Goal: Information Seeking & Learning: Check status

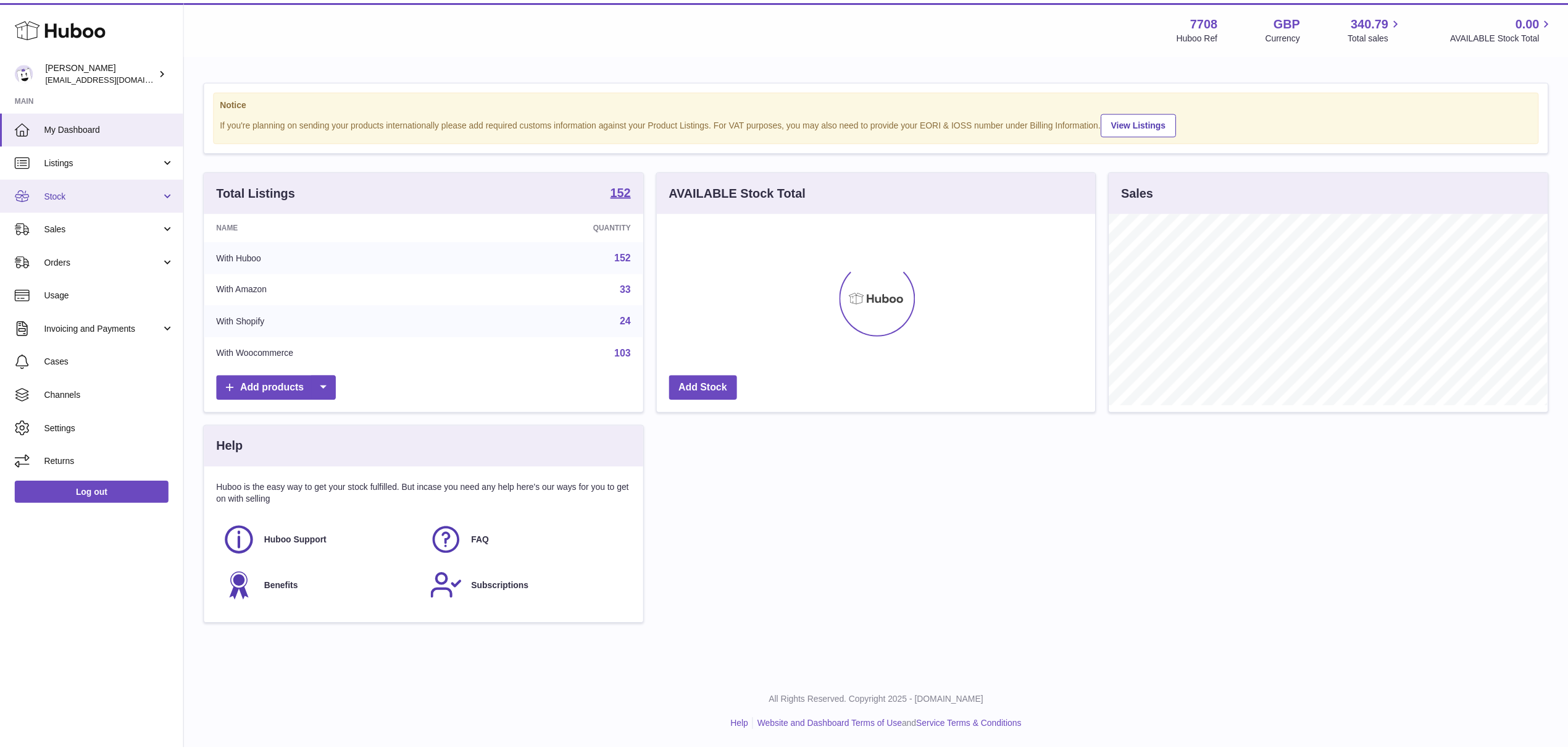
scroll to position [617554, 616991]
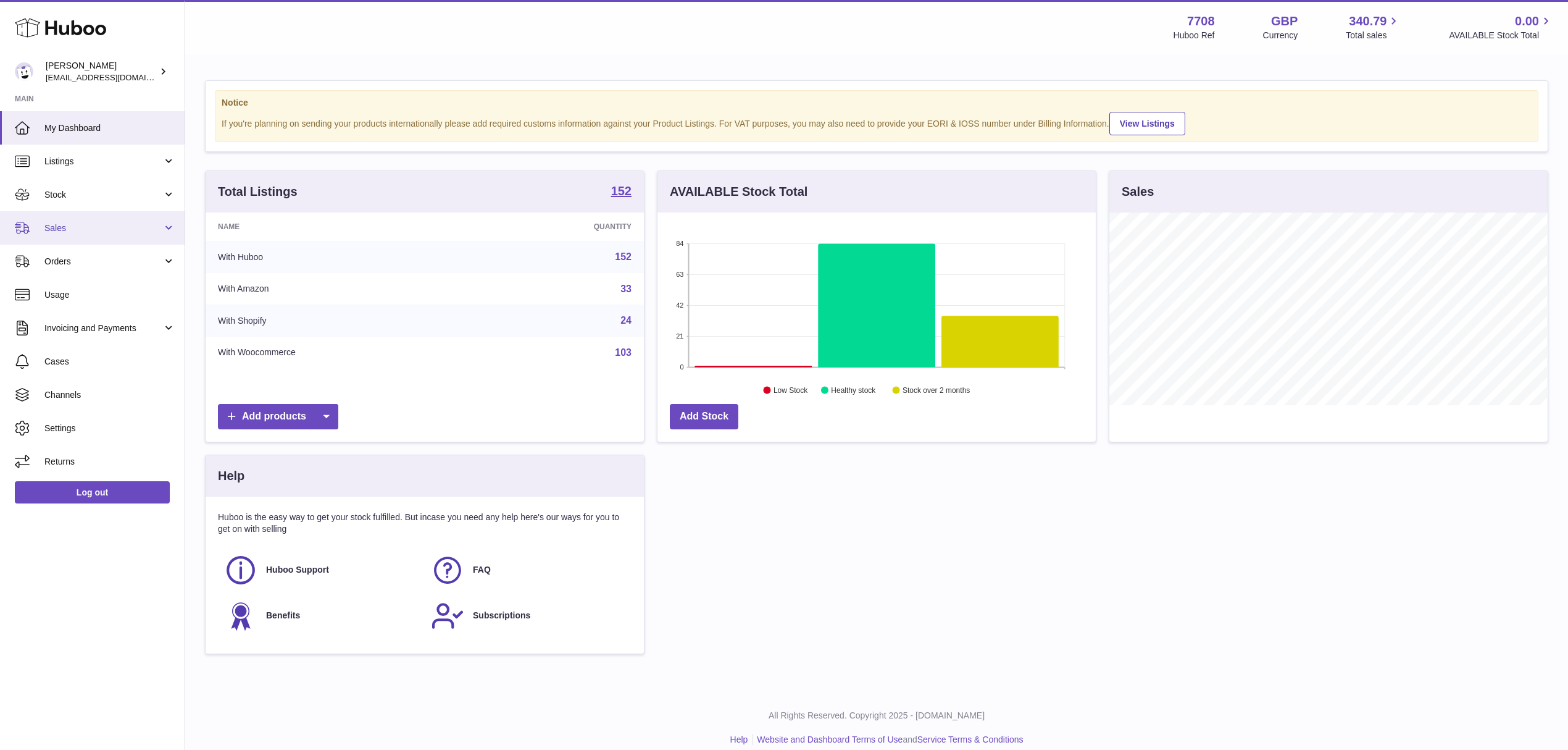
click at [136, 227] on span "Sales" at bounding box center [103, 229] width 118 height 12
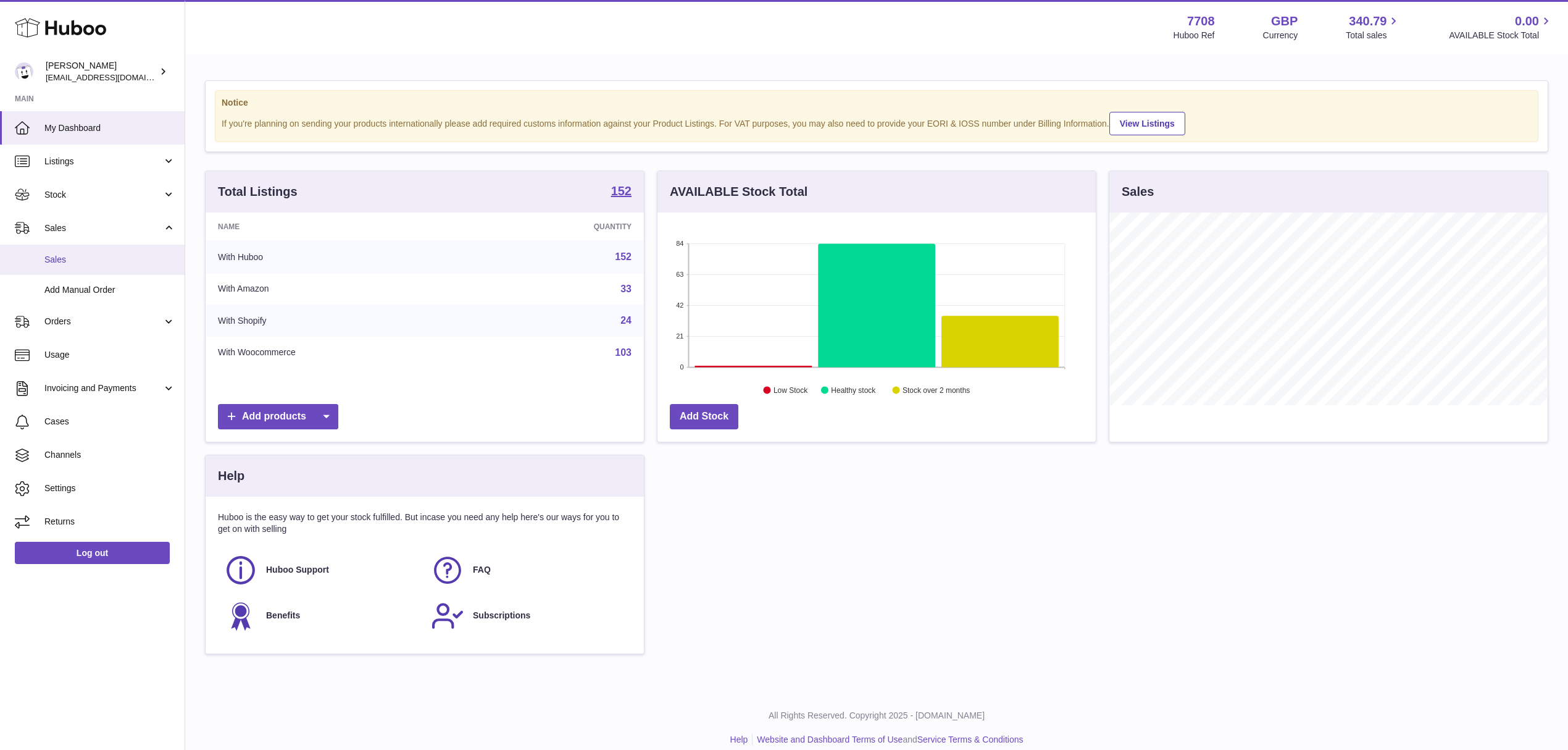
click at [110, 255] on span "Sales" at bounding box center [110, 260] width 131 height 12
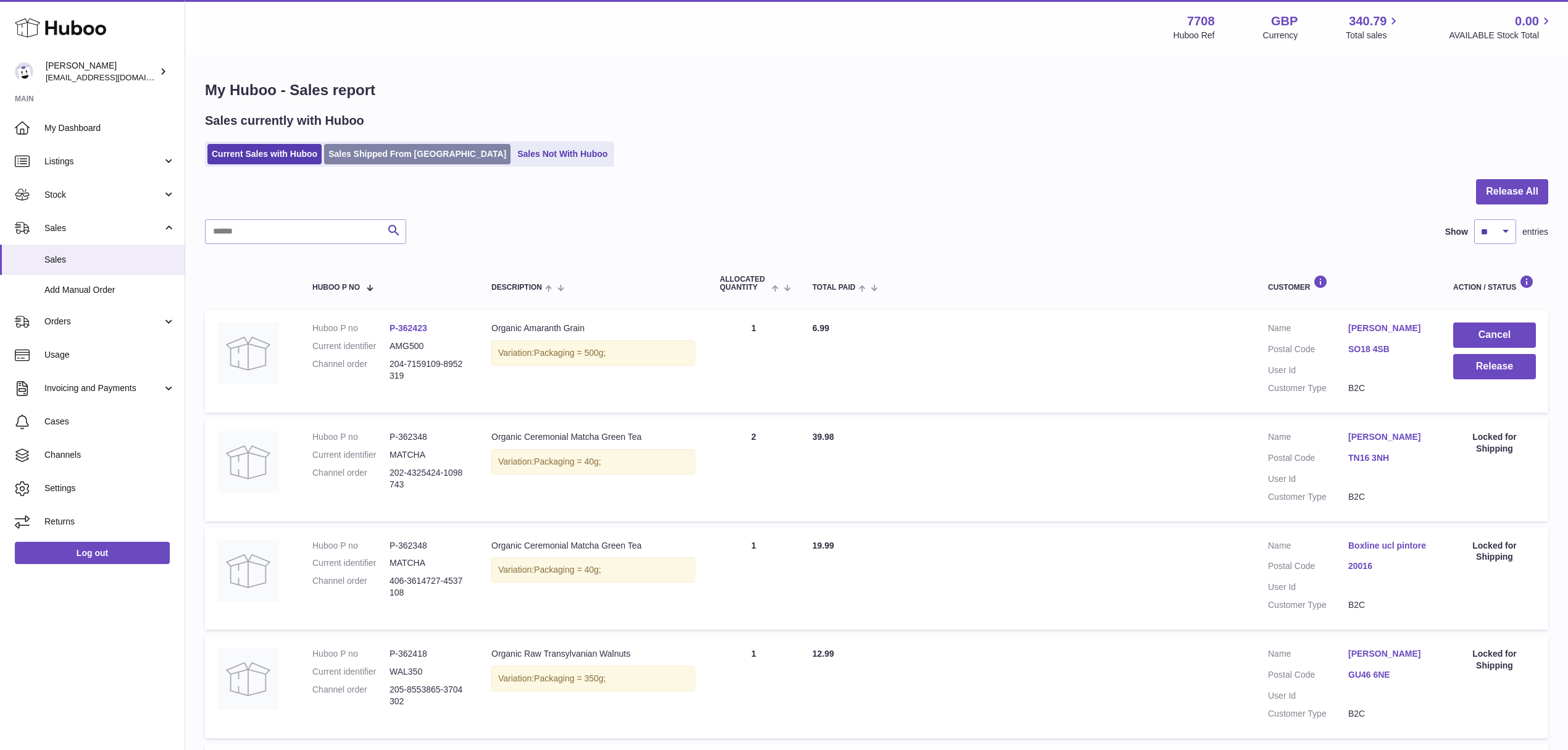
click at [430, 158] on link "Sales Shipped From [GEOGRAPHIC_DATA]" at bounding box center [417, 154] width 187 height 21
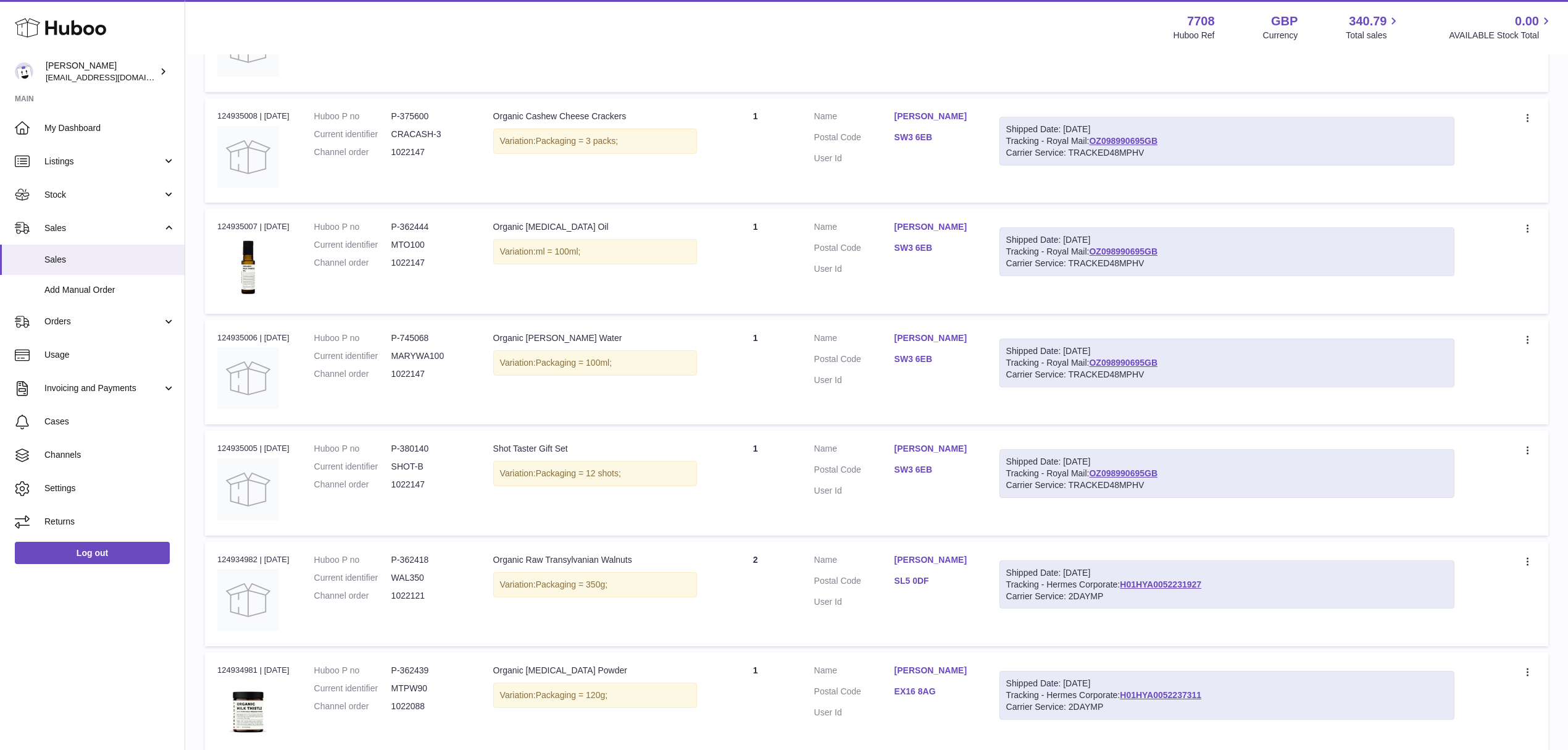
scroll to position [779, 0]
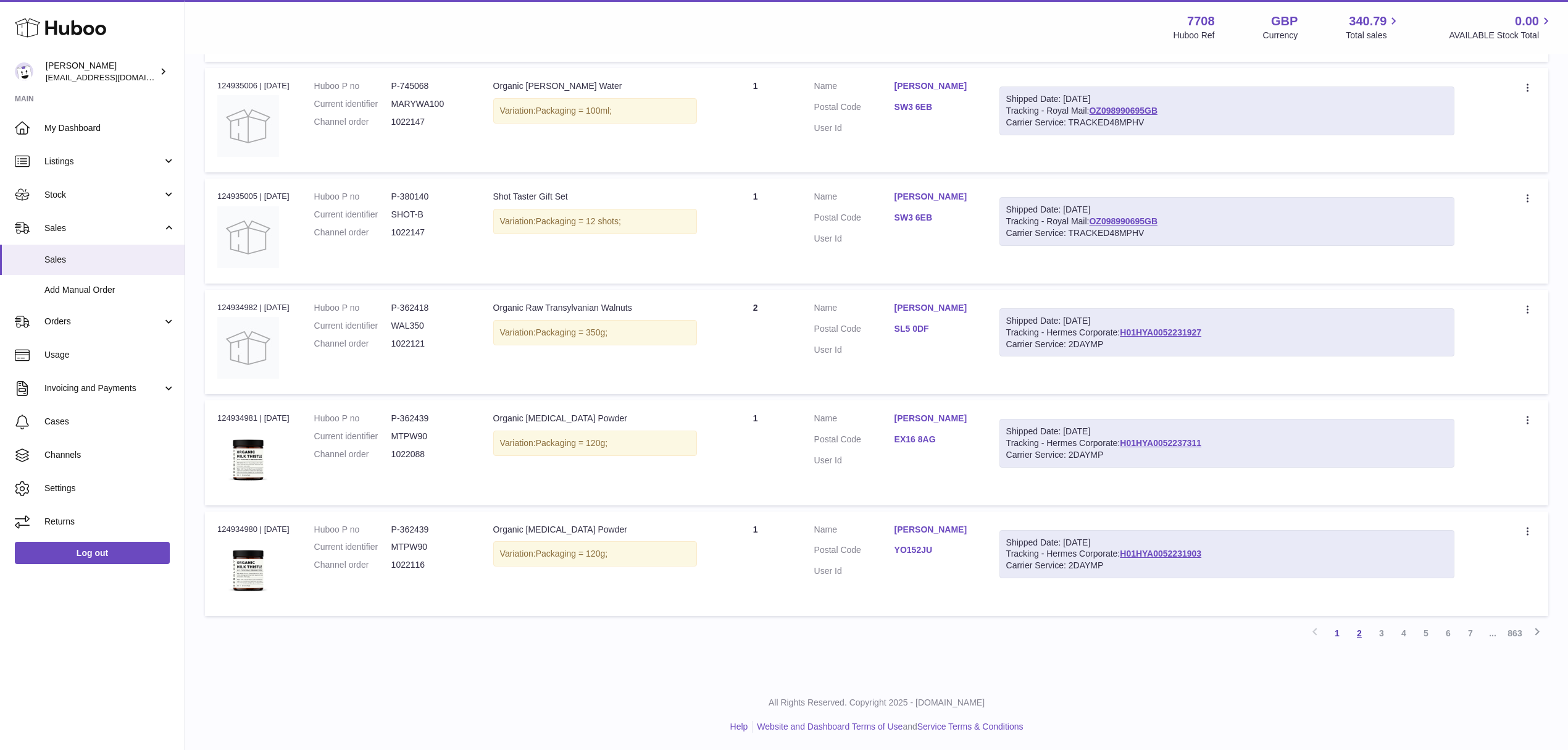
click at [1362, 633] on link "2" at bounding box center [1360, 633] width 22 height 22
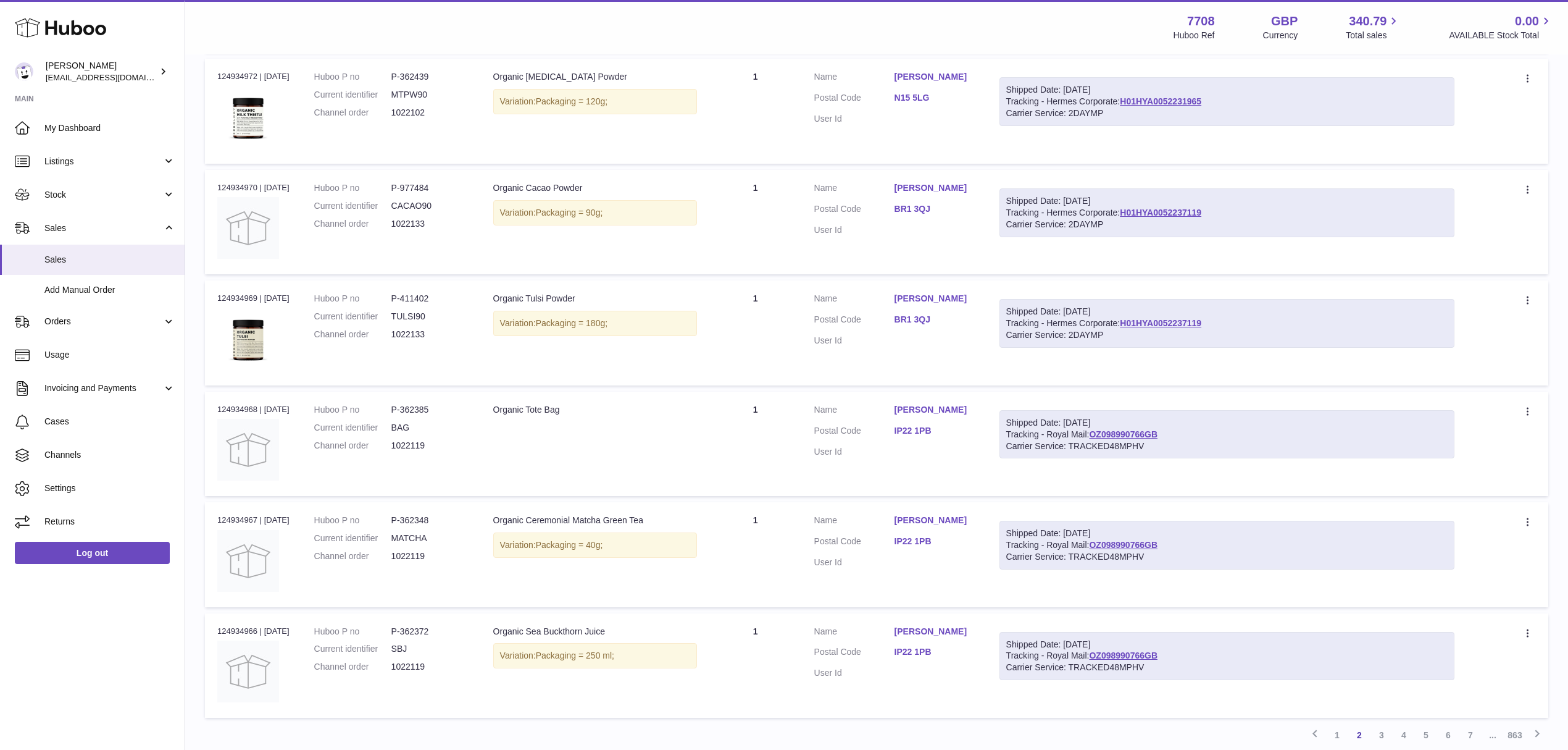
scroll to position [779, 0]
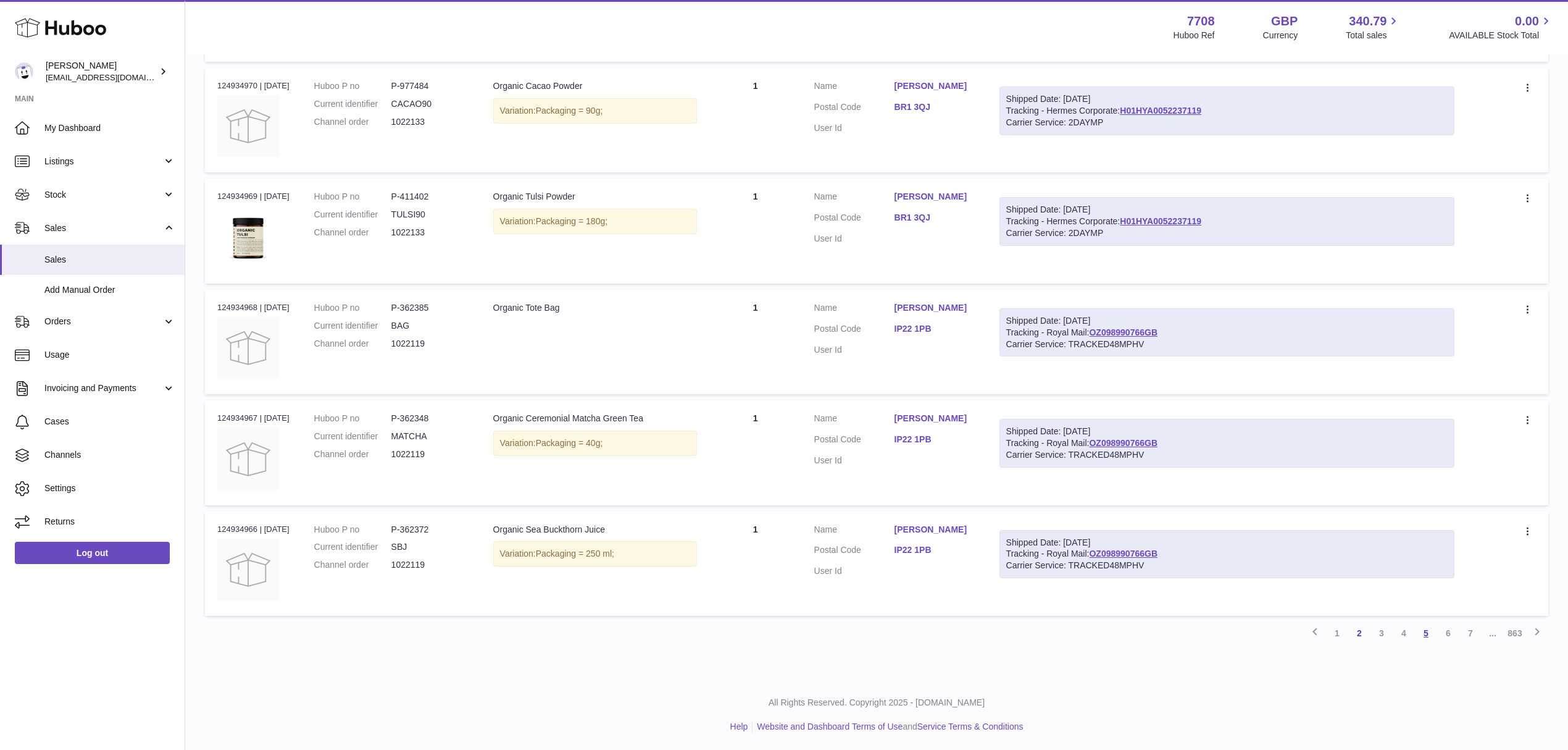
click at [1421, 626] on link "5" at bounding box center [1426, 633] width 22 height 22
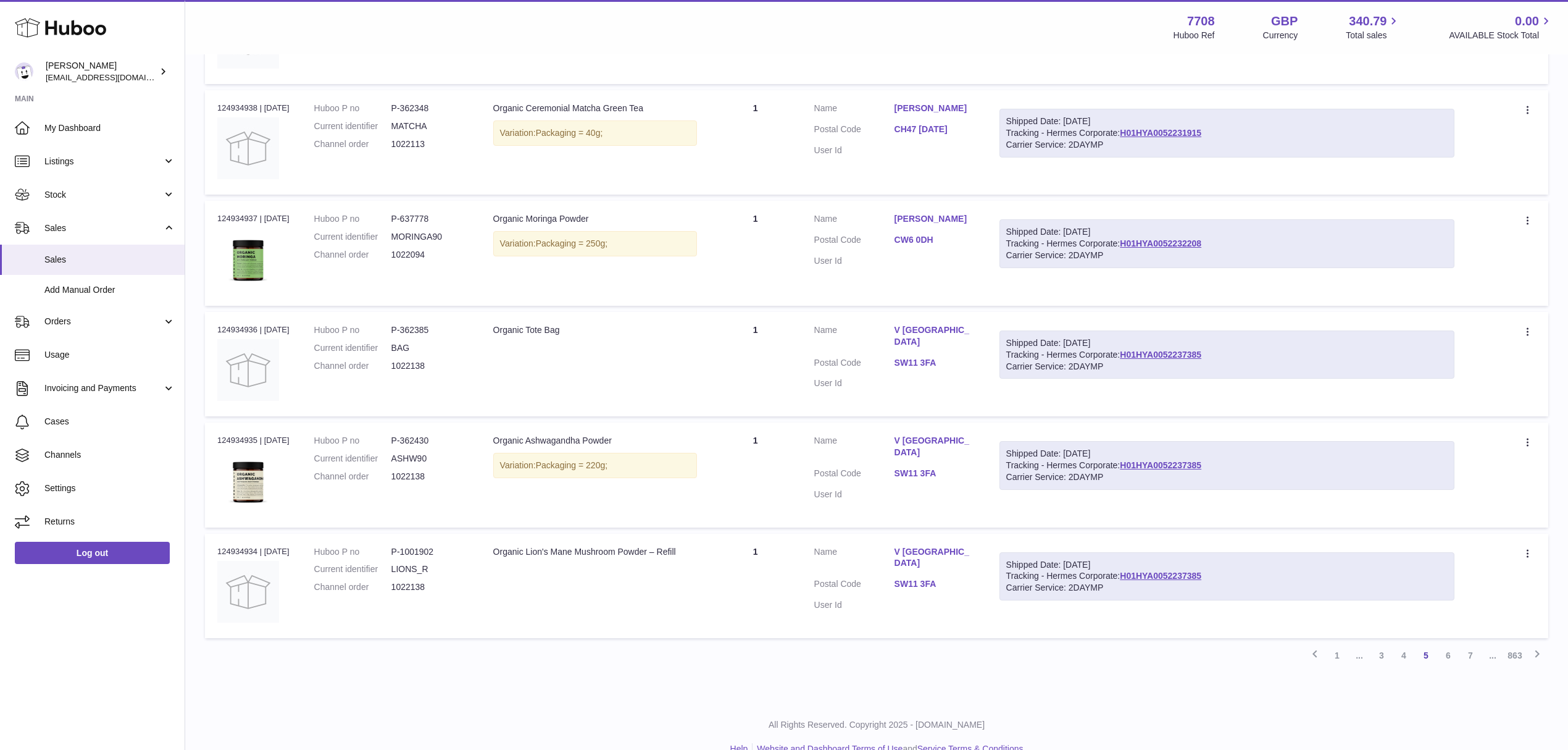
scroll to position [779, 0]
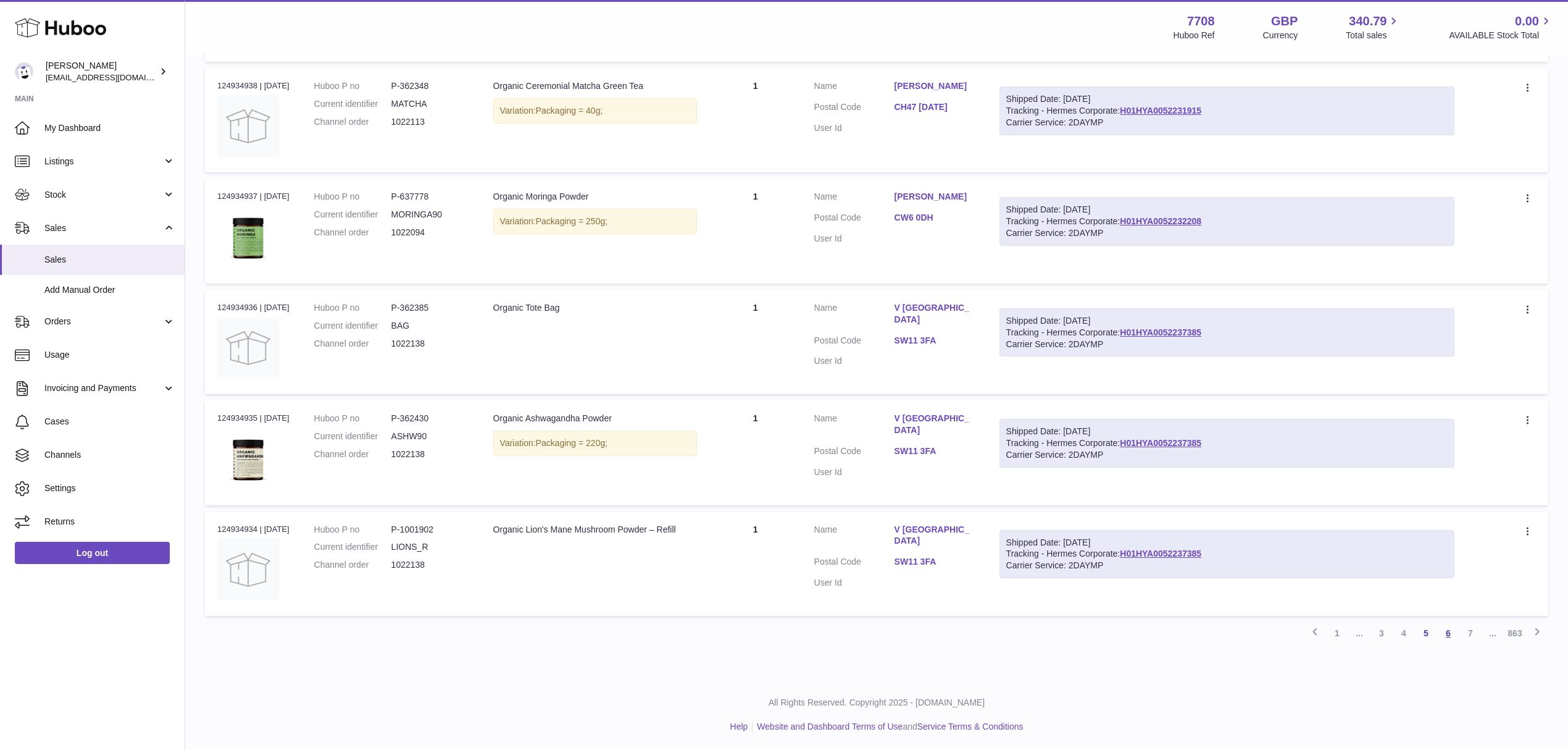
click at [1454, 629] on link "6" at bounding box center [1449, 633] width 22 height 22
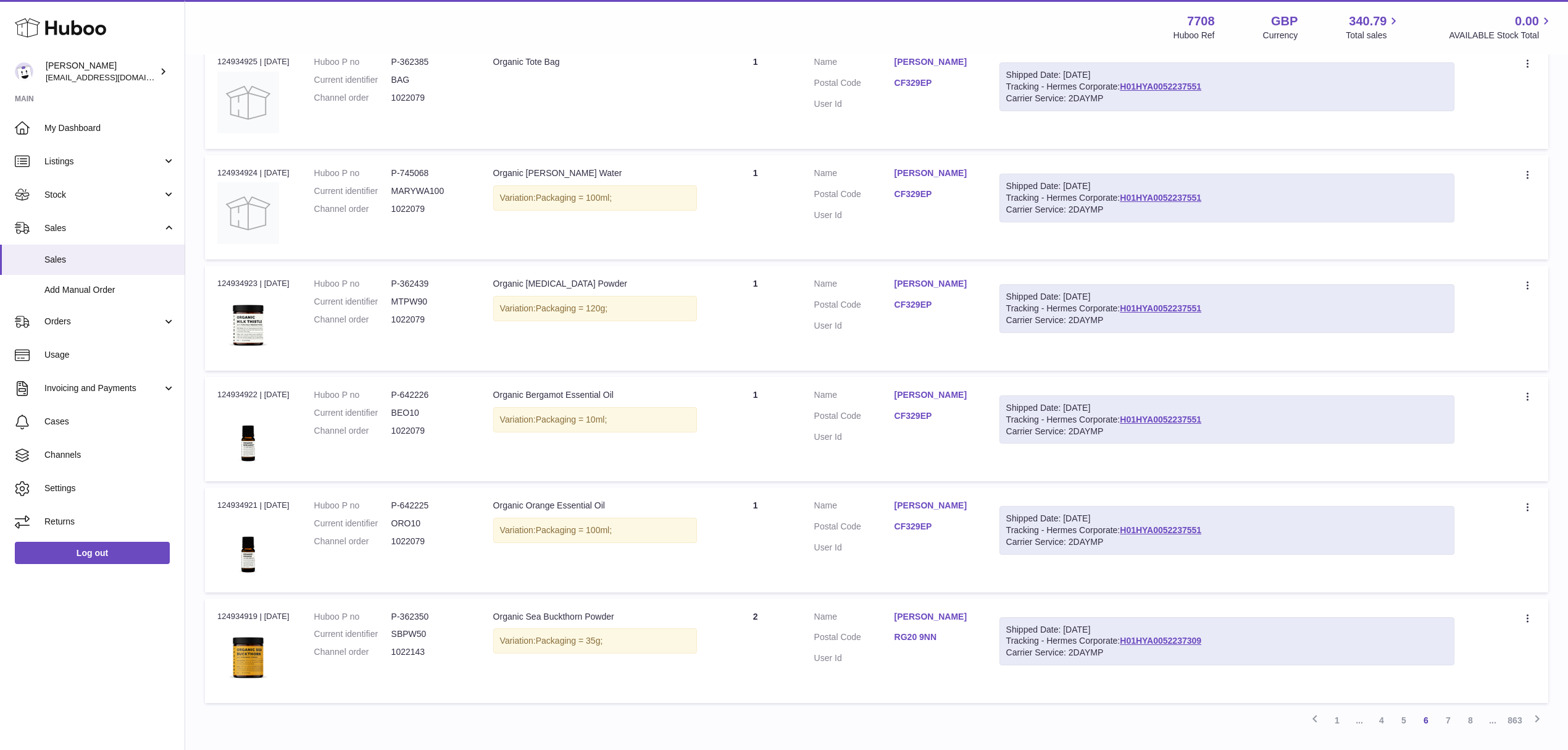
scroll to position [779, 0]
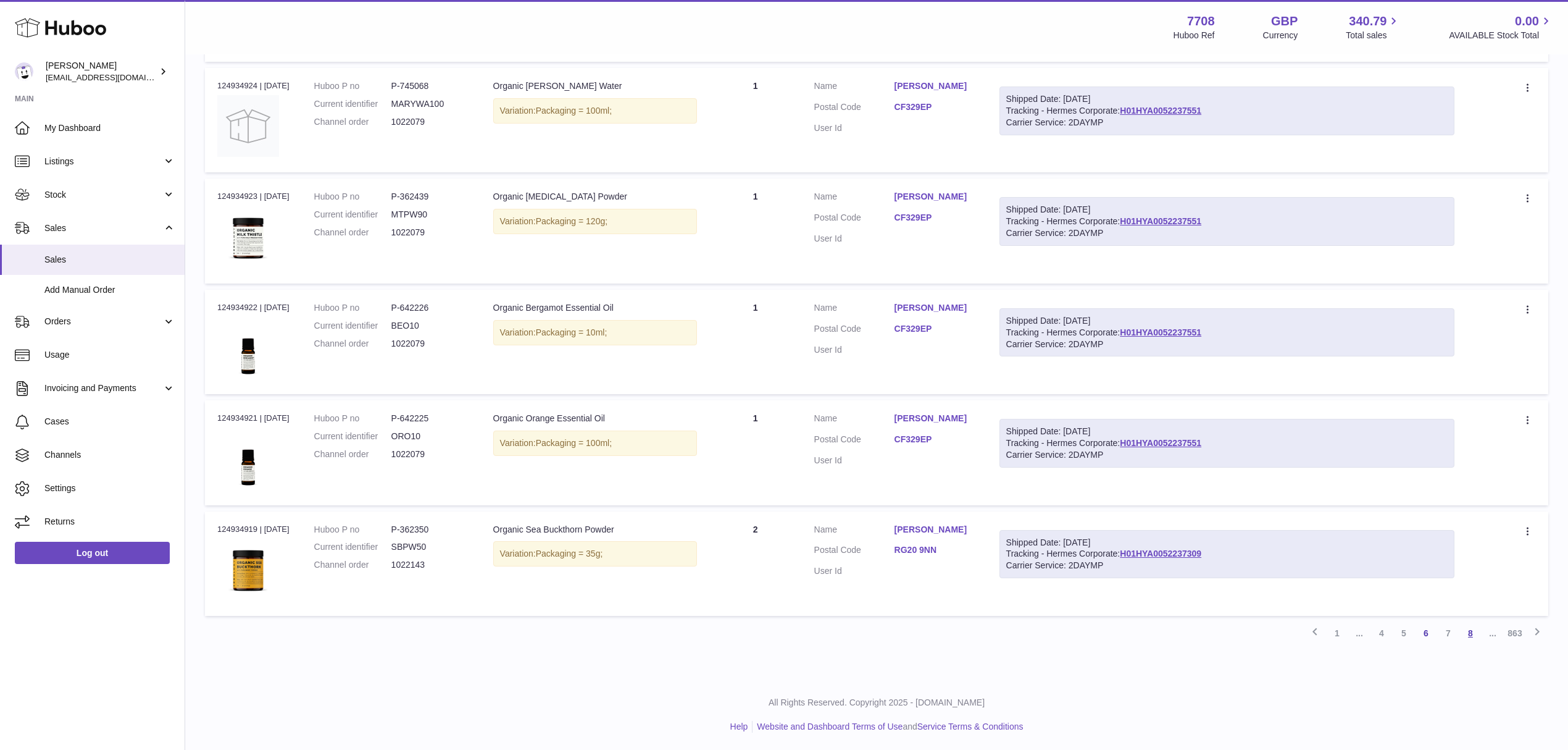
click at [1473, 633] on link "8" at bounding box center [1471, 633] width 22 height 22
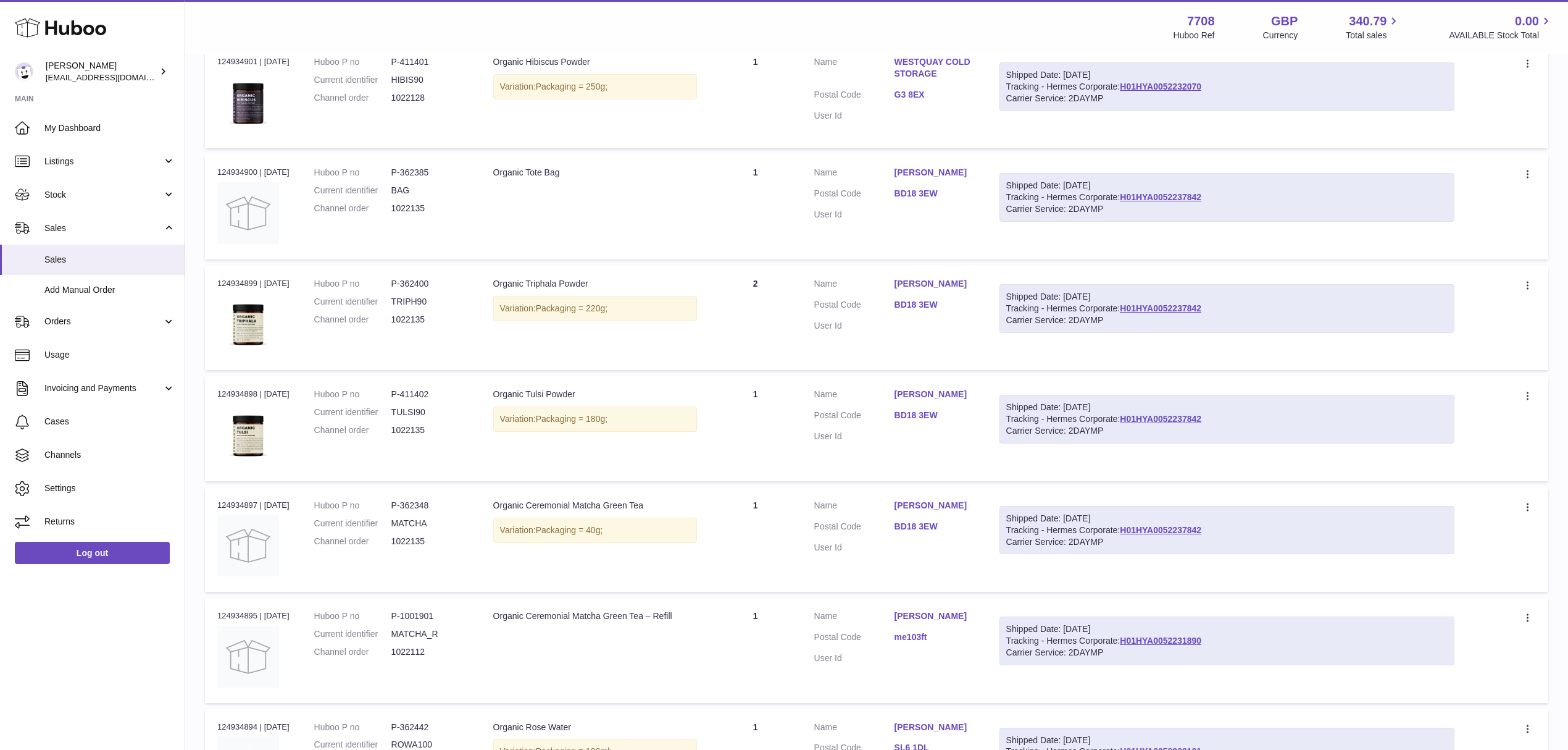
scroll to position [779, 0]
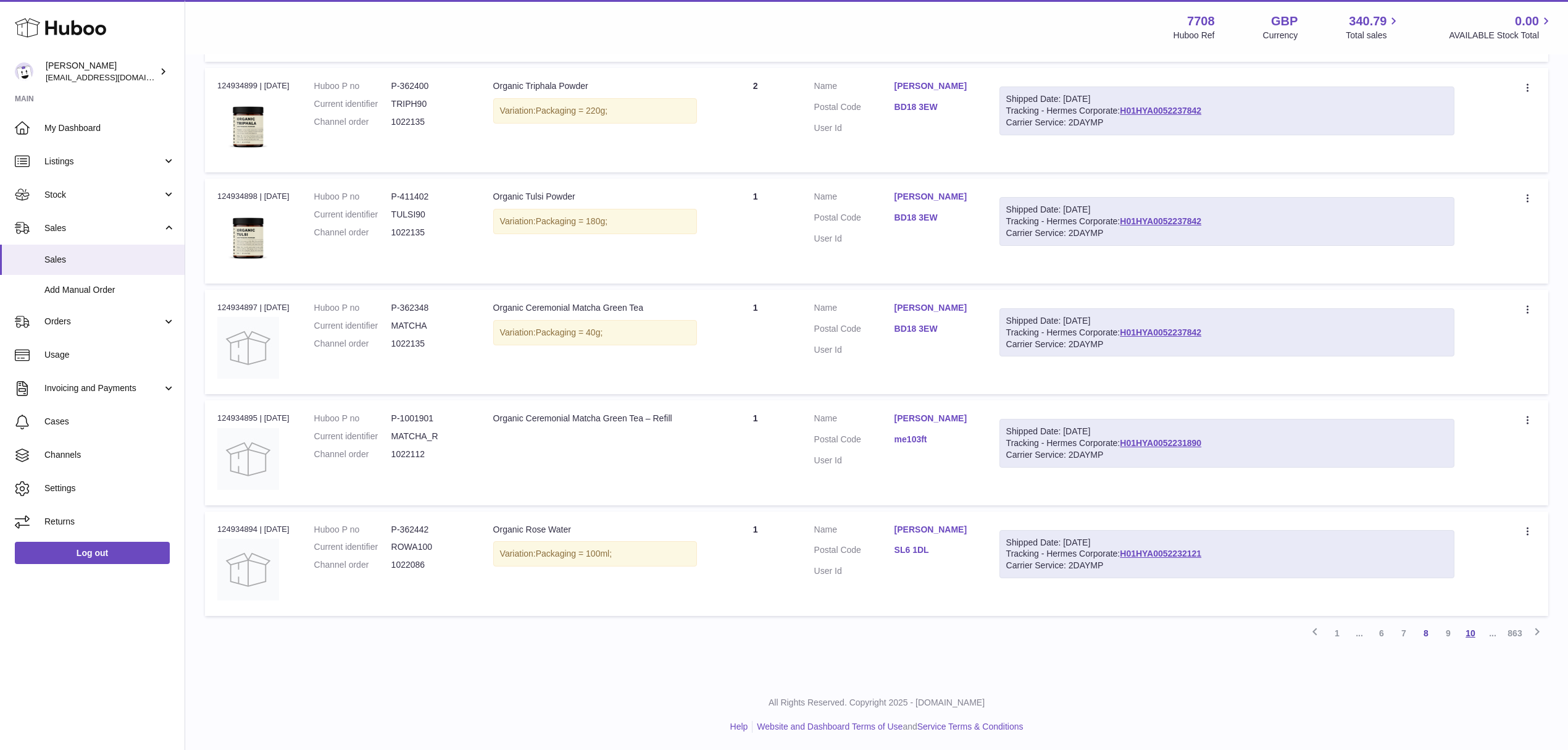
click at [1474, 625] on link "10" at bounding box center [1471, 633] width 22 height 22
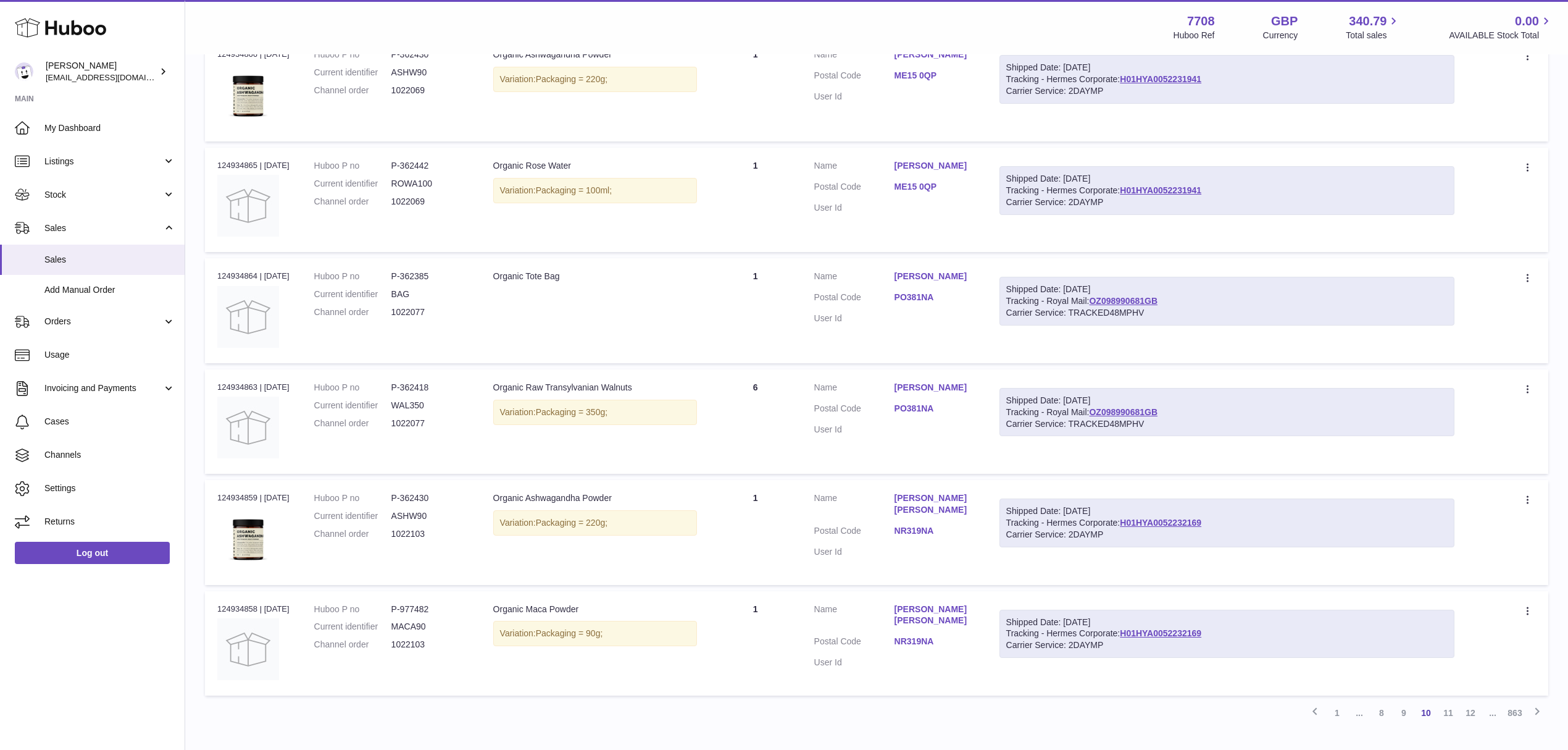
scroll to position [779, 0]
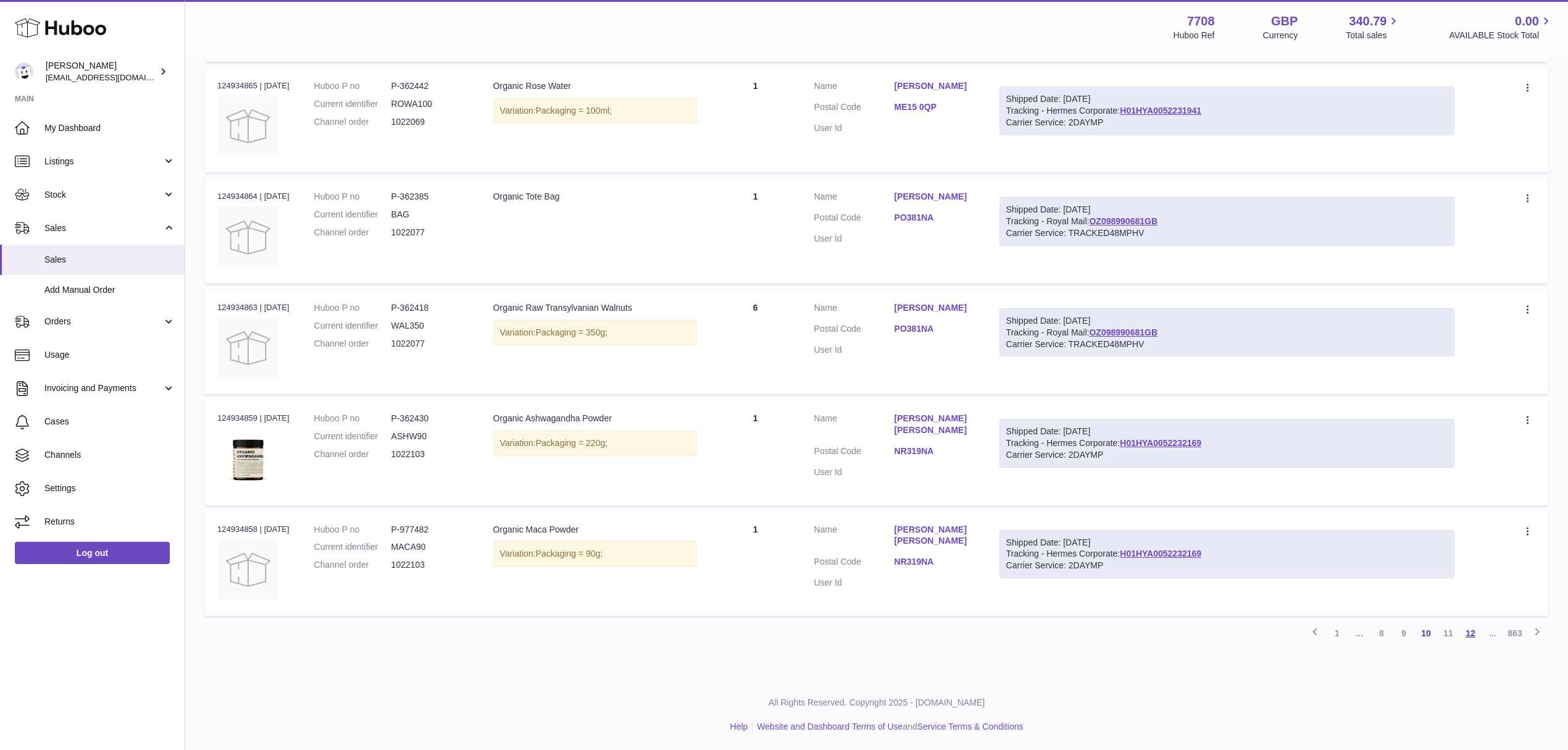
click at [1468, 632] on link "12" at bounding box center [1471, 633] width 22 height 22
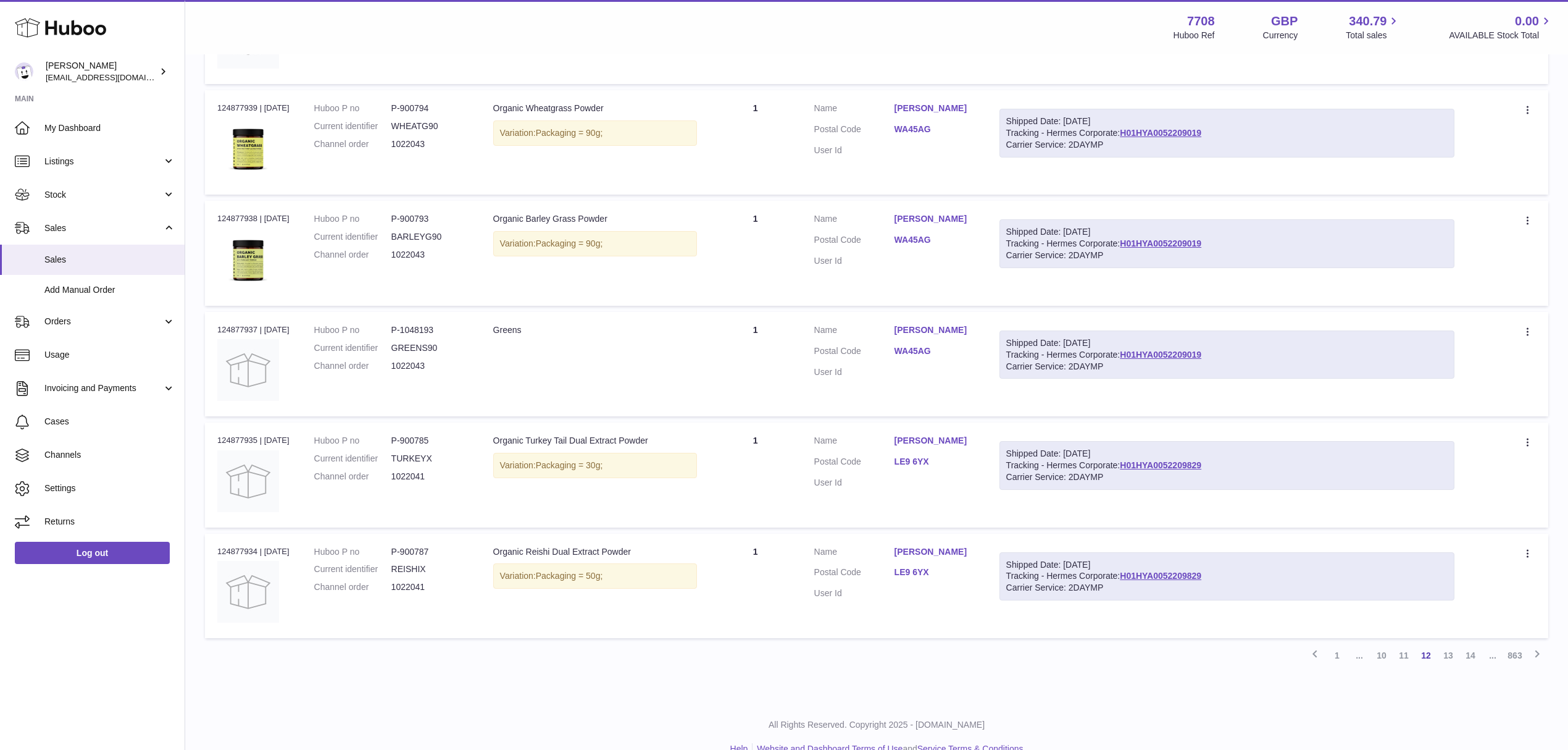
scroll to position [779, 0]
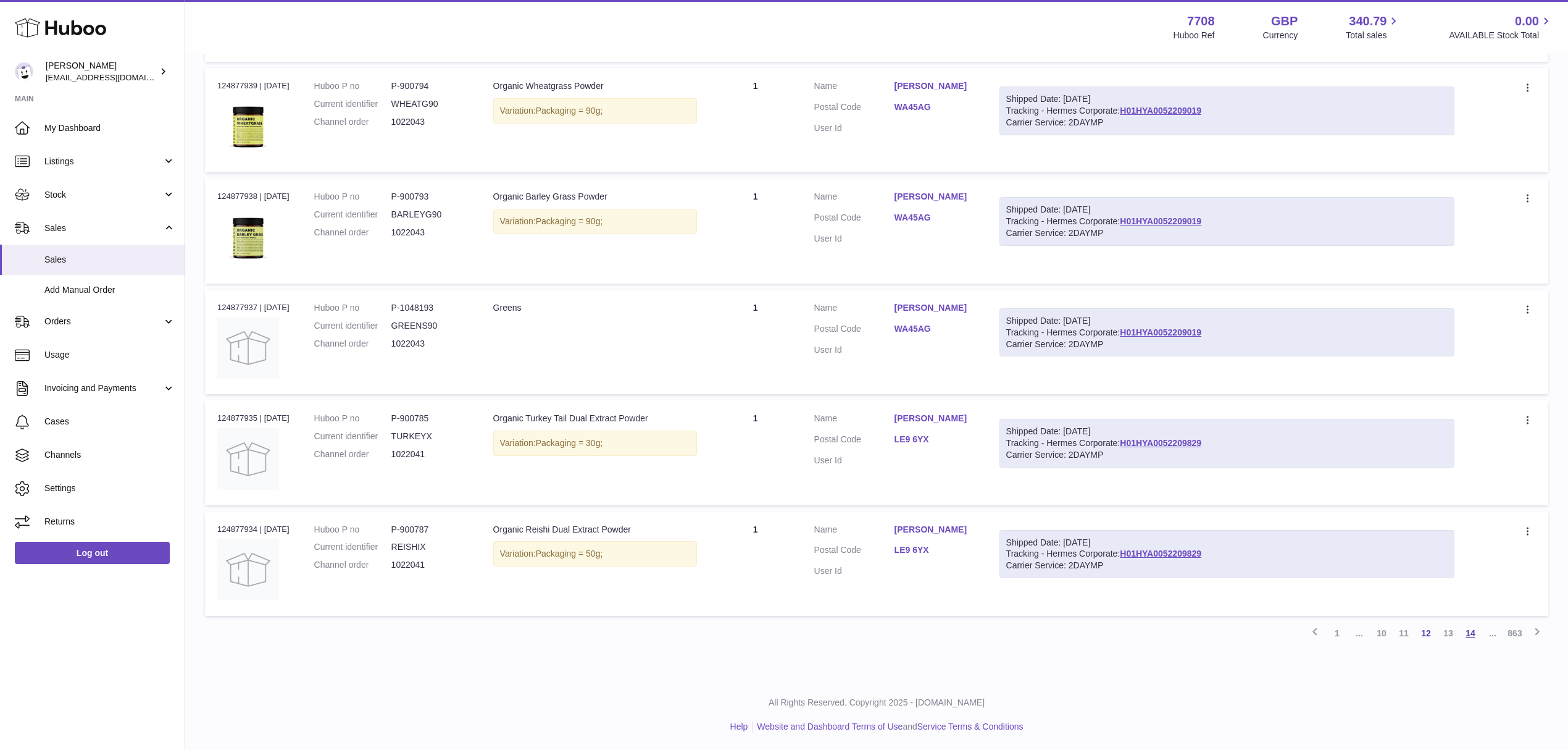
click at [1463, 632] on link "14" at bounding box center [1471, 633] width 22 height 22
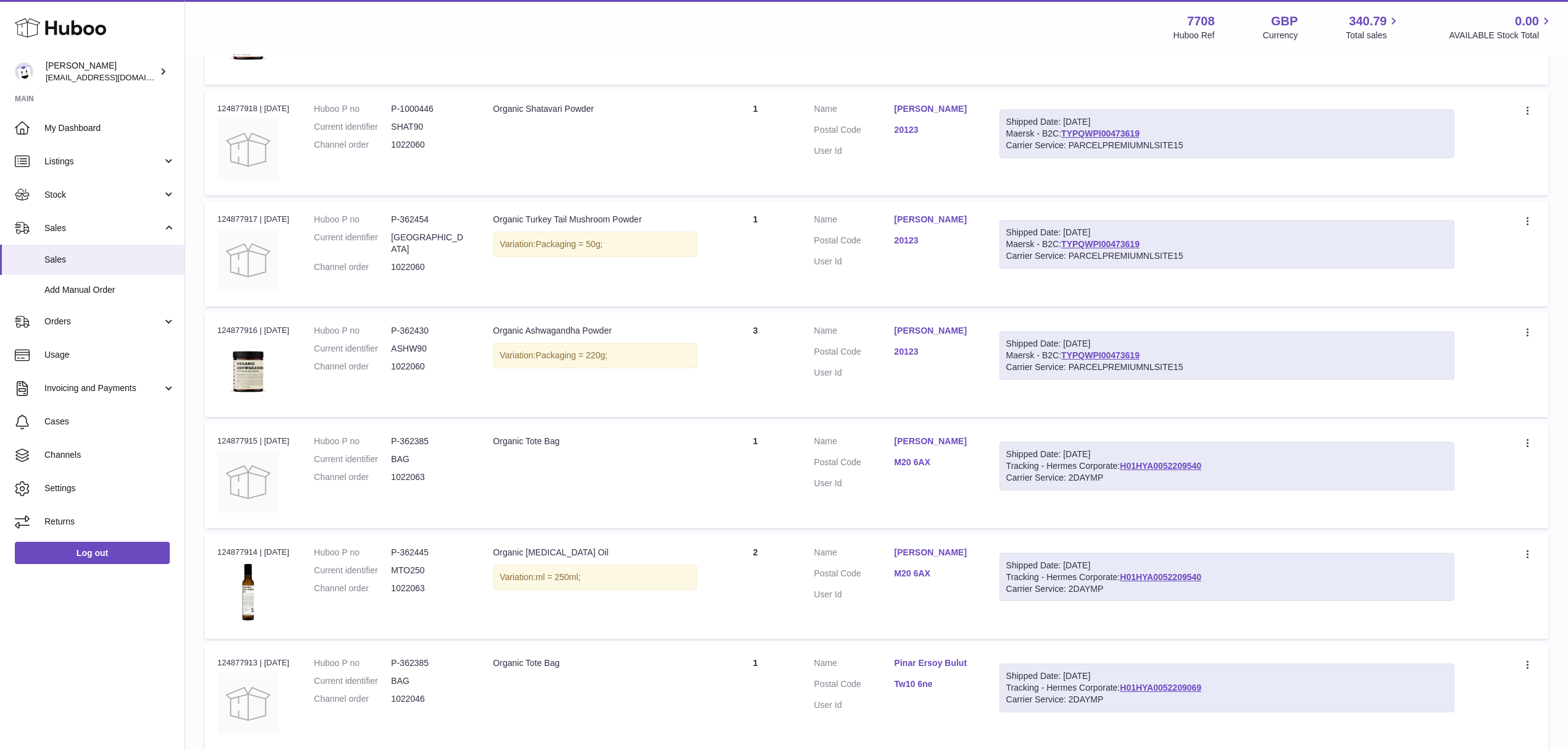
scroll to position [779, 0]
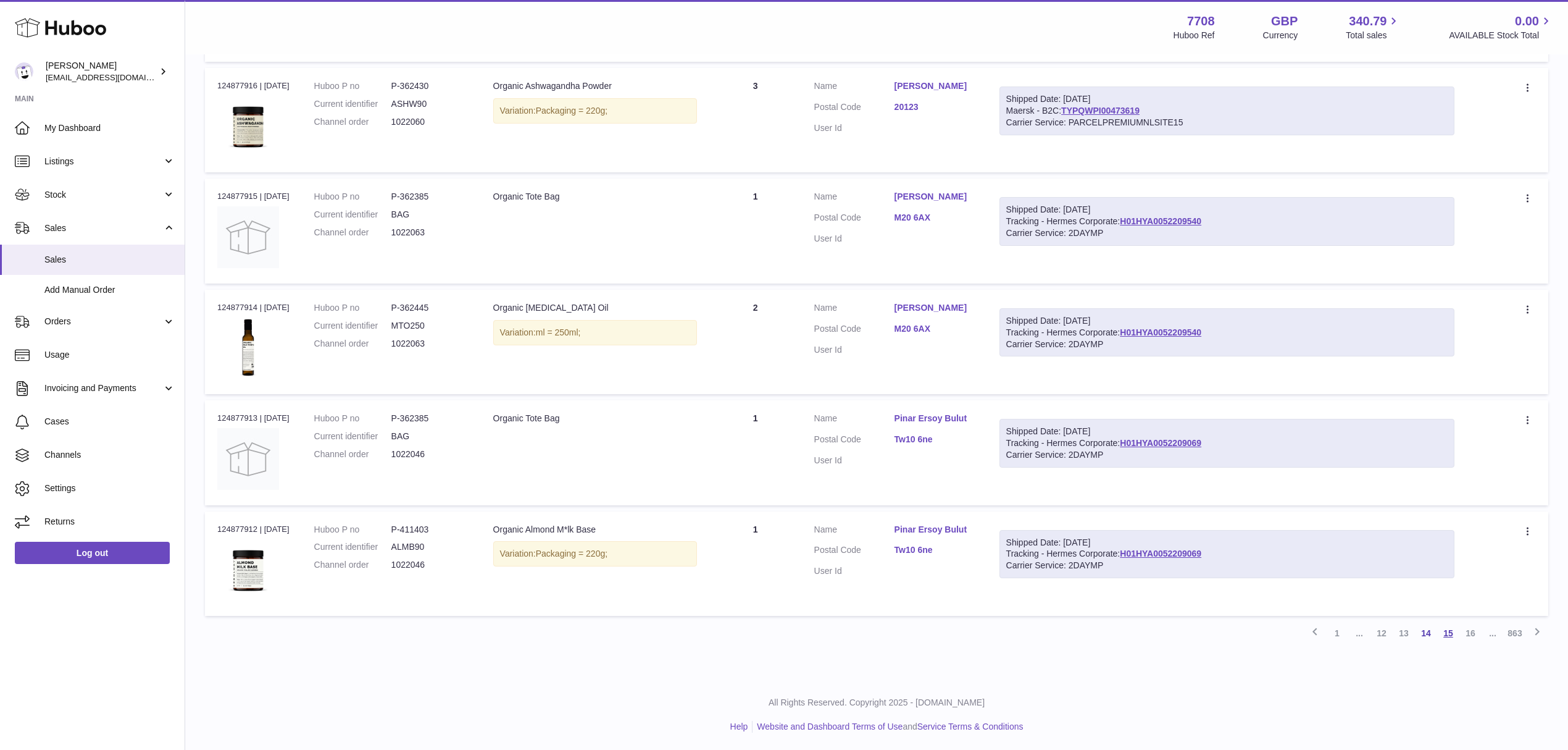
click at [1449, 636] on link "15" at bounding box center [1449, 633] width 22 height 22
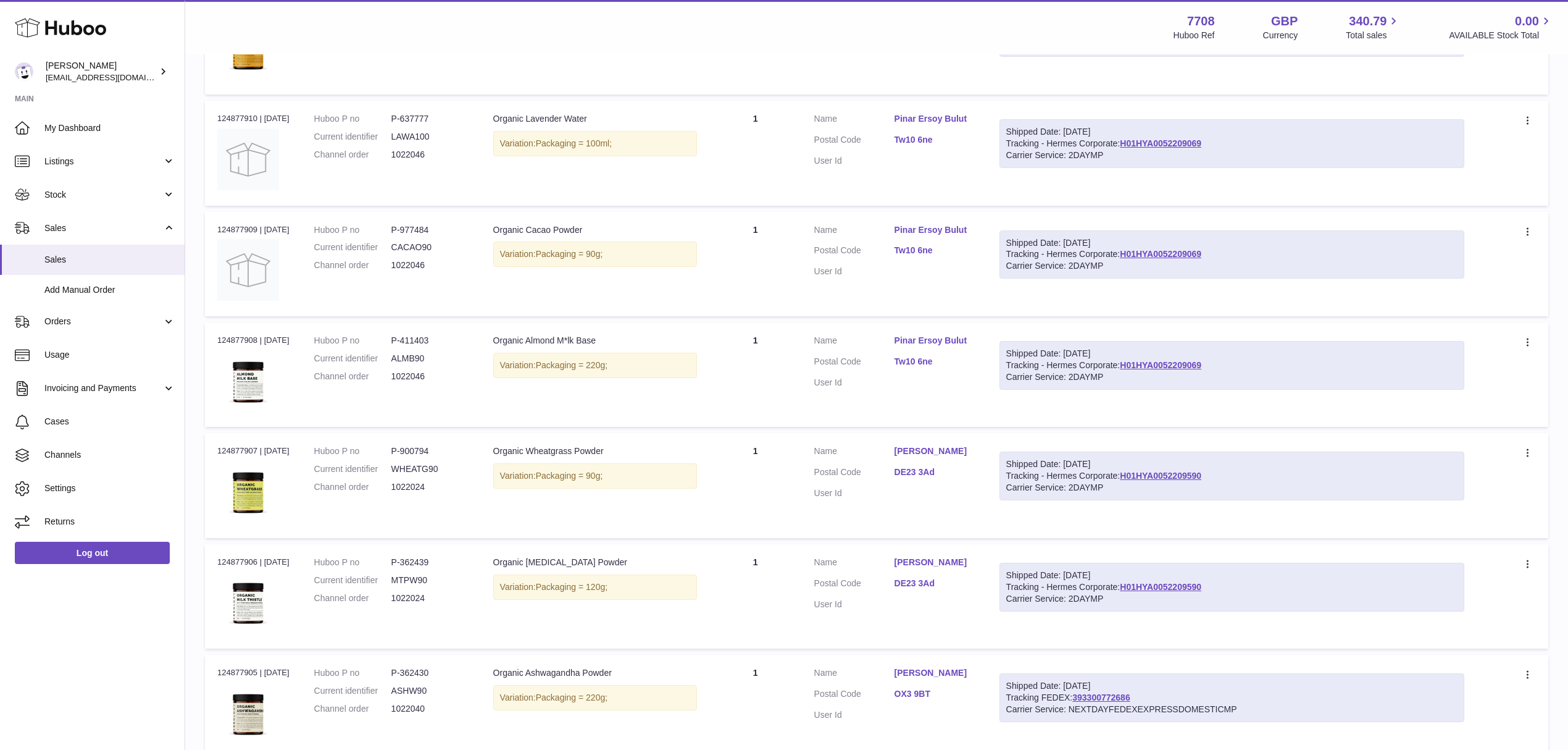
scroll to position [632, 0]
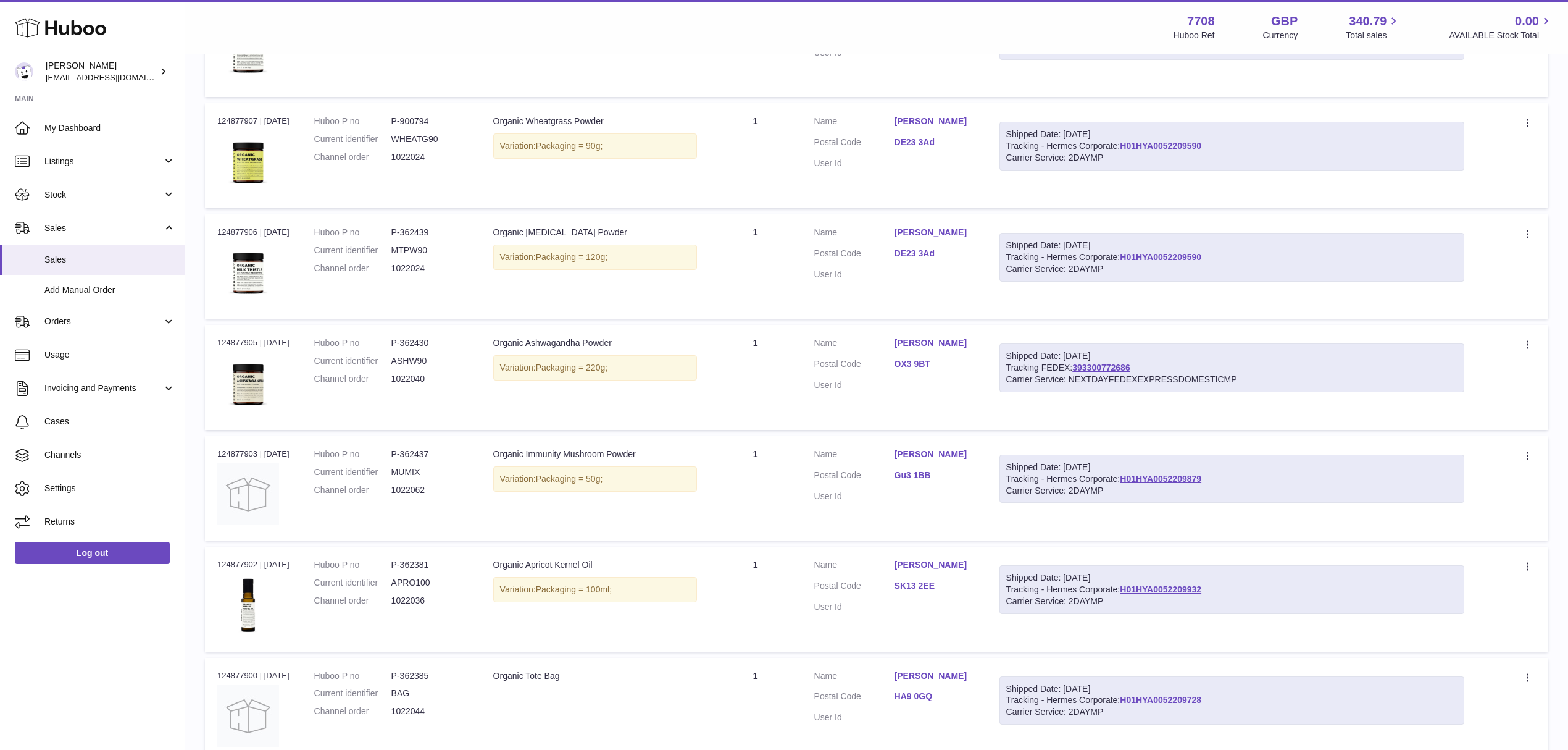
click at [915, 369] on link "OX3 9BT" at bounding box center [934, 365] width 80 height 12
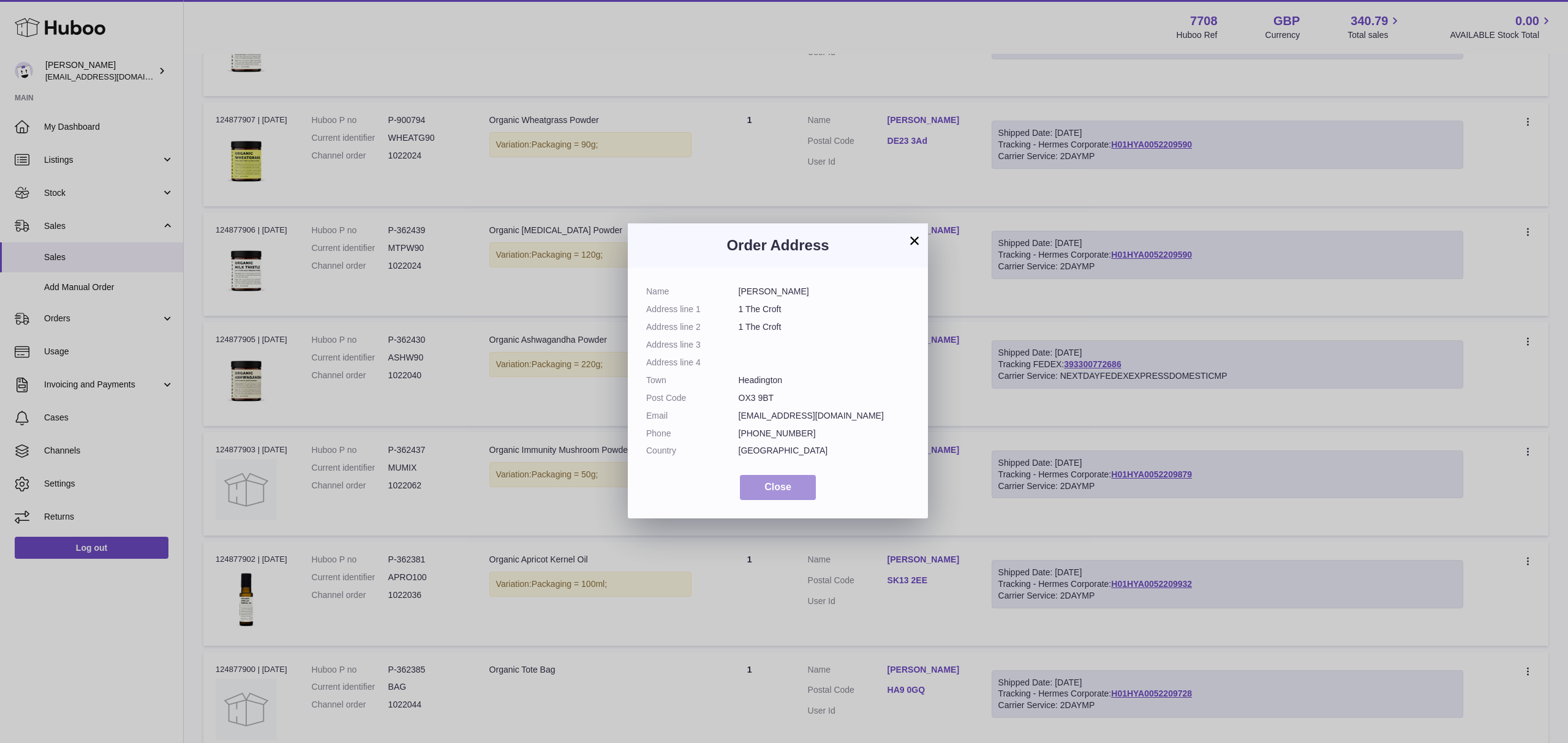
click at [782, 481] on span "Close" at bounding box center [778, 487] width 27 height 10
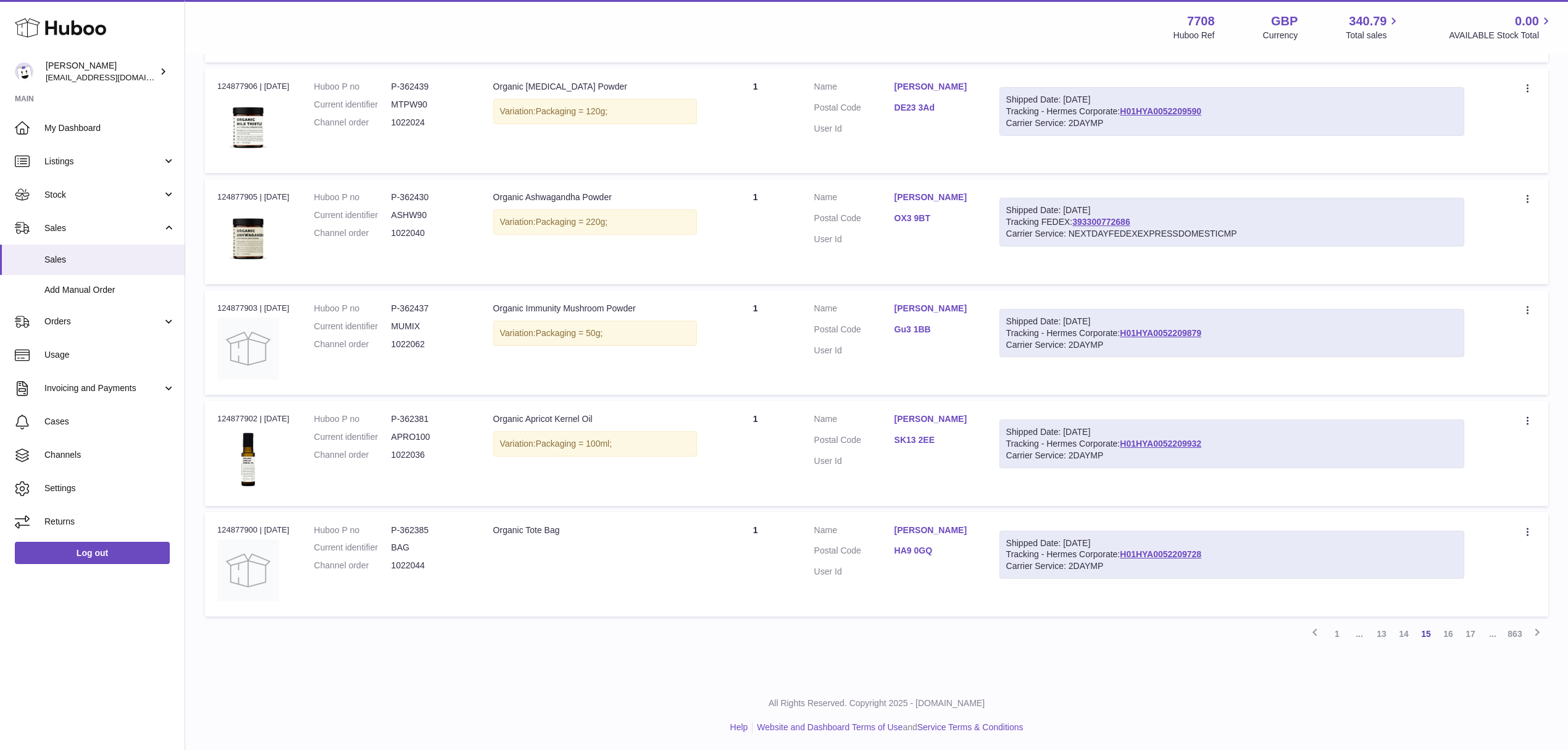
scroll to position [779, 0]
click at [1448, 630] on link "16" at bounding box center [1449, 633] width 22 height 22
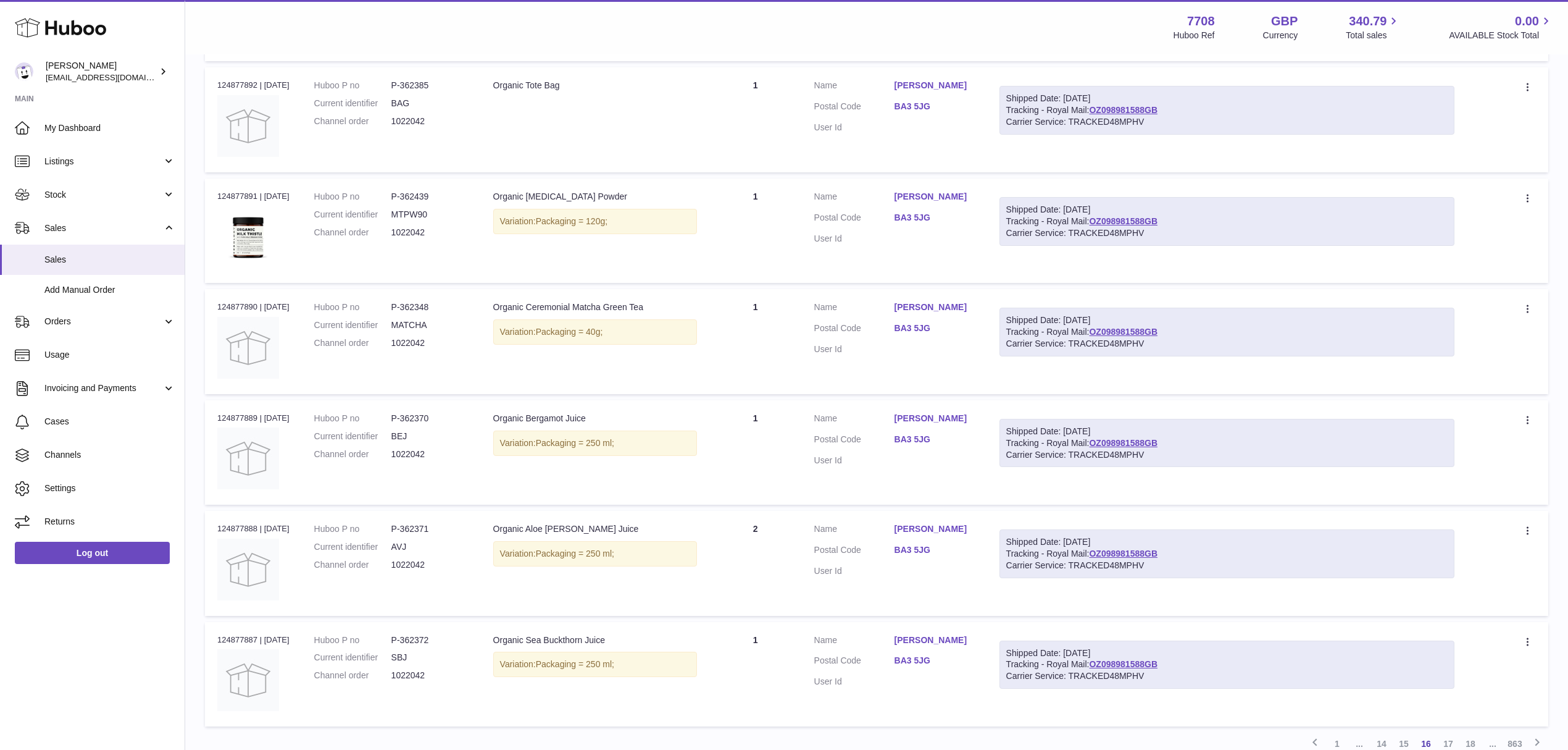
scroll to position [779, 0]
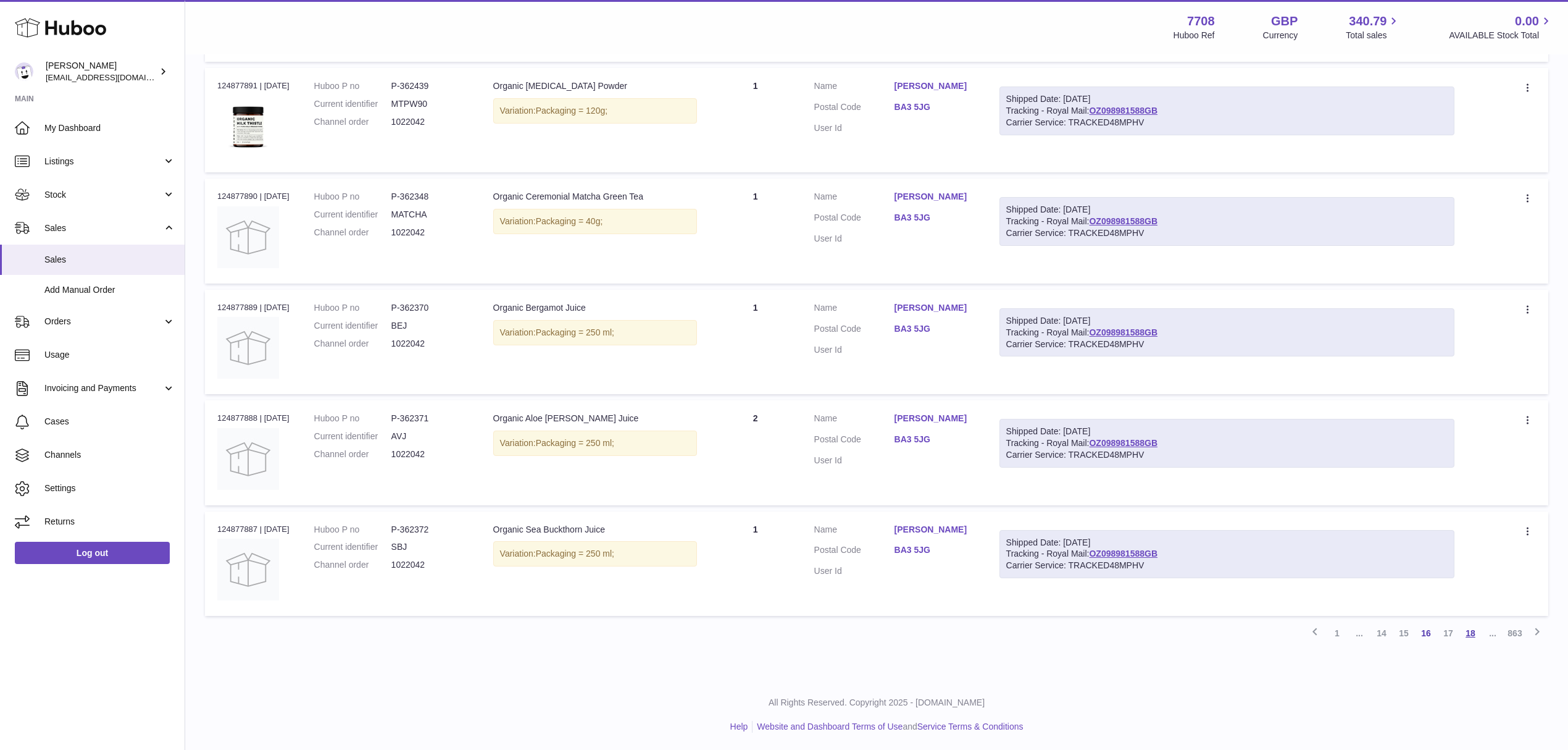
click at [1472, 636] on link "18" at bounding box center [1471, 633] width 22 height 22
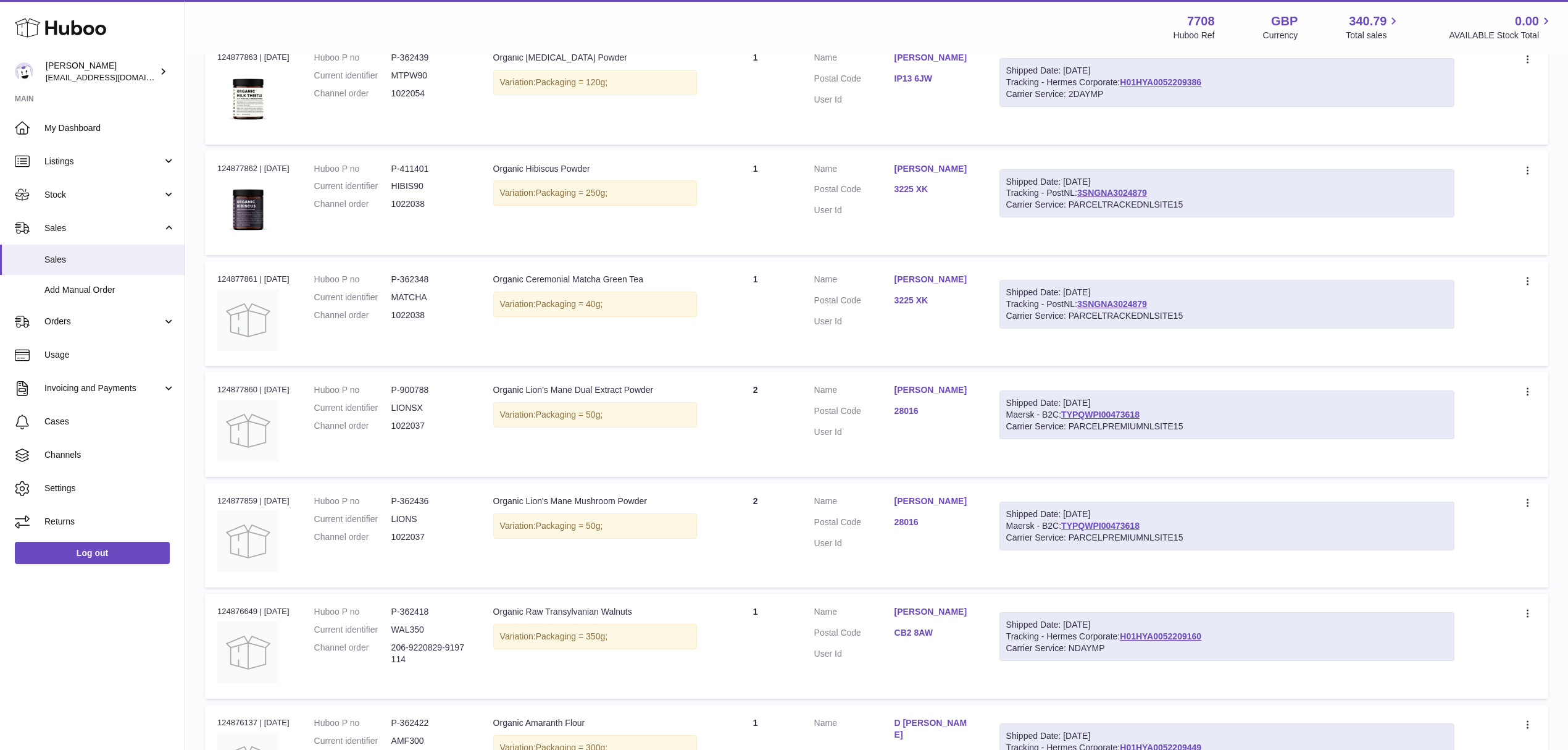
scroll to position [285, 0]
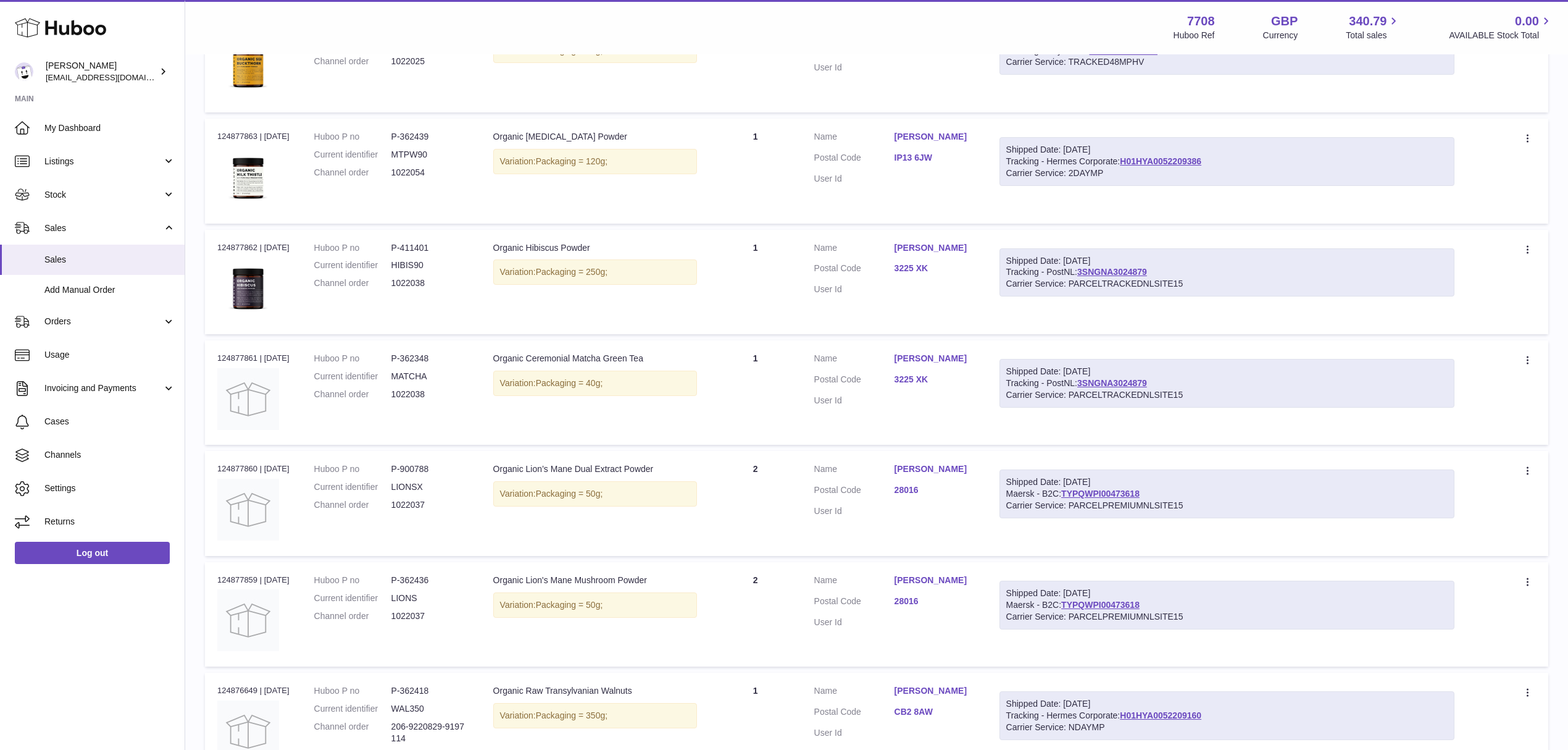
click at [932, 269] on link "3225 XK" at bounding box center [934, 268] width 80 height 12
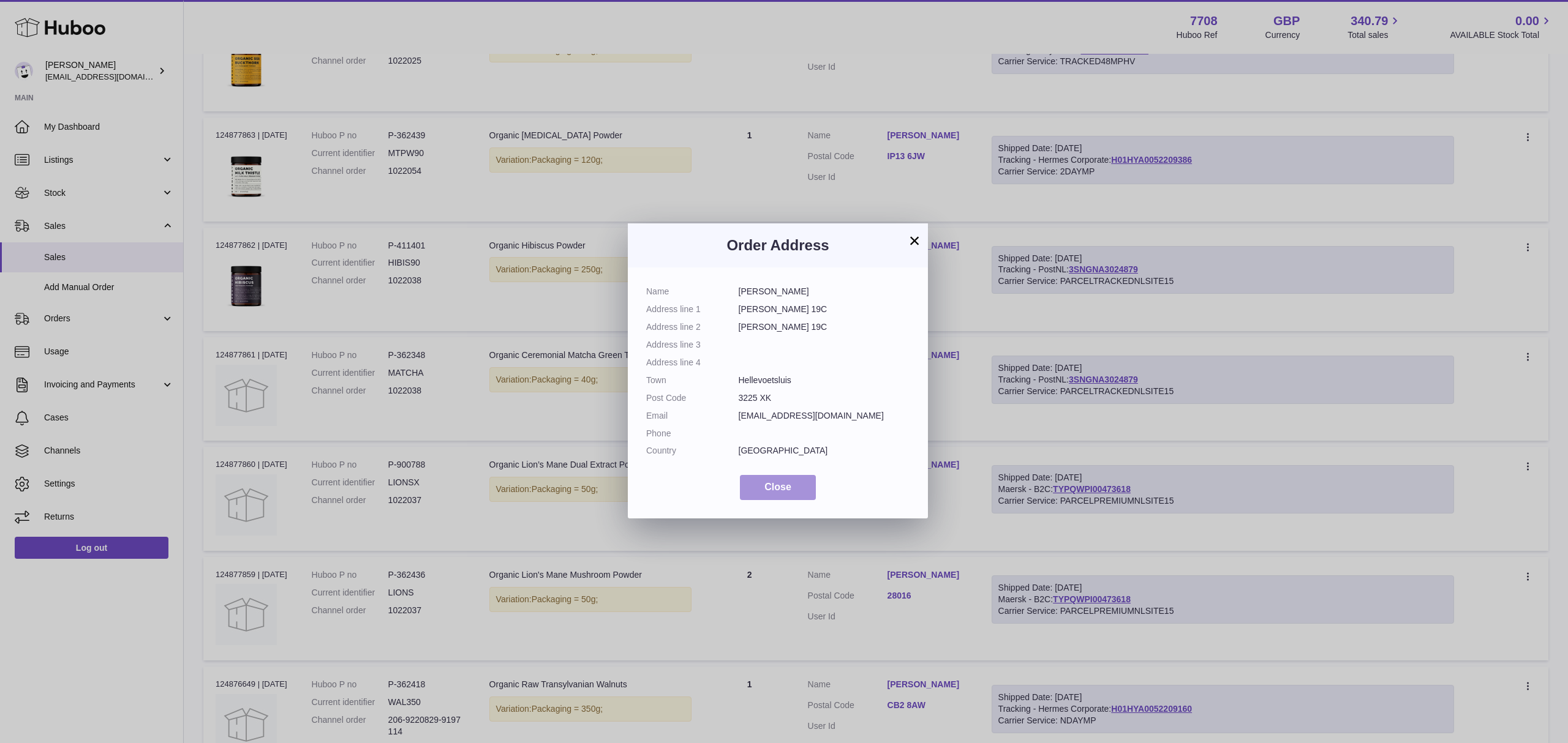
click at [800, 491] on button "Close" at bounding box center [778, 487] width 76 height 25
